Goal: Task Accomplishment & Management: Manage account settings

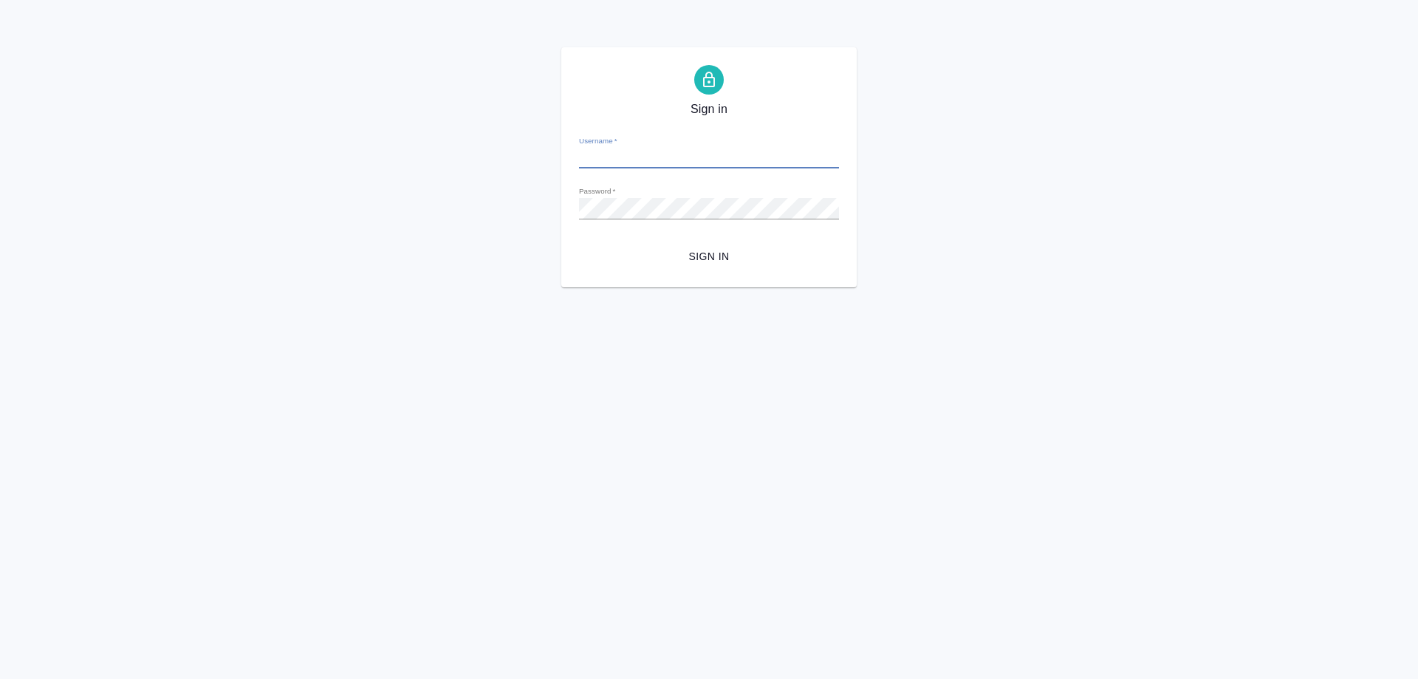
type input "[EMAIL_ADDRESS][DOMAIN_NAME]"
click at [717, 257] on span "Sign in" at bounding box center [709, 256] width 236 height 18
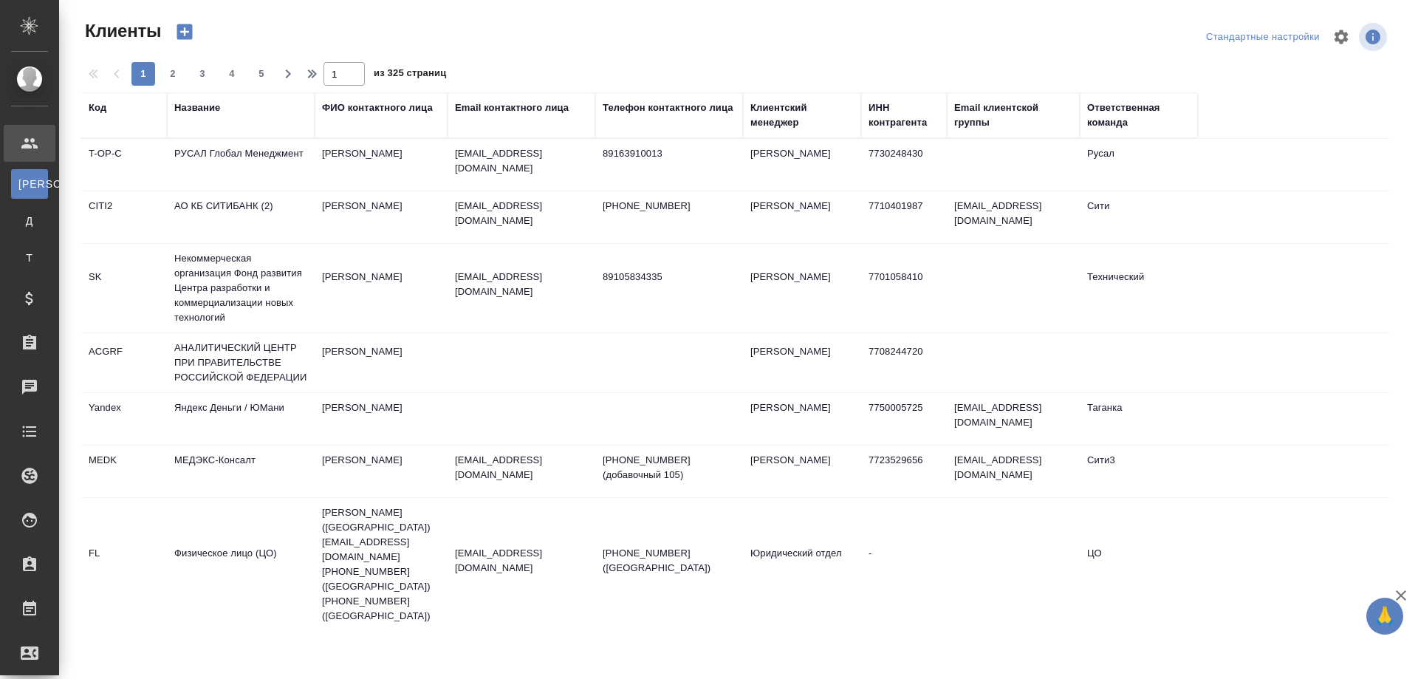
select select "RU"
